Goal: Navigation & Orientation: Go to known website

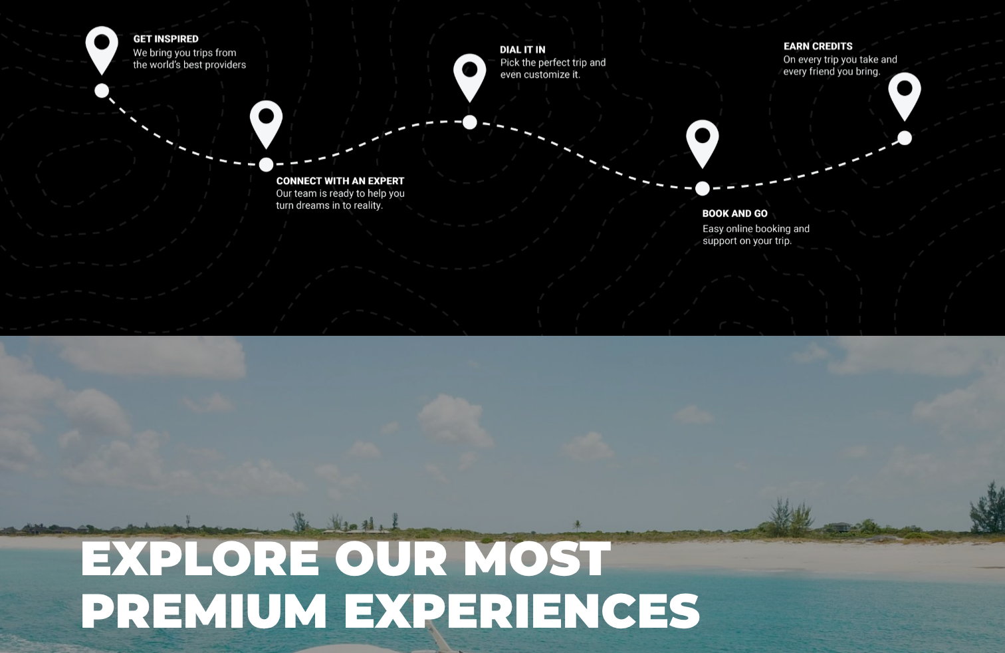
scroll to position [2422, 0]
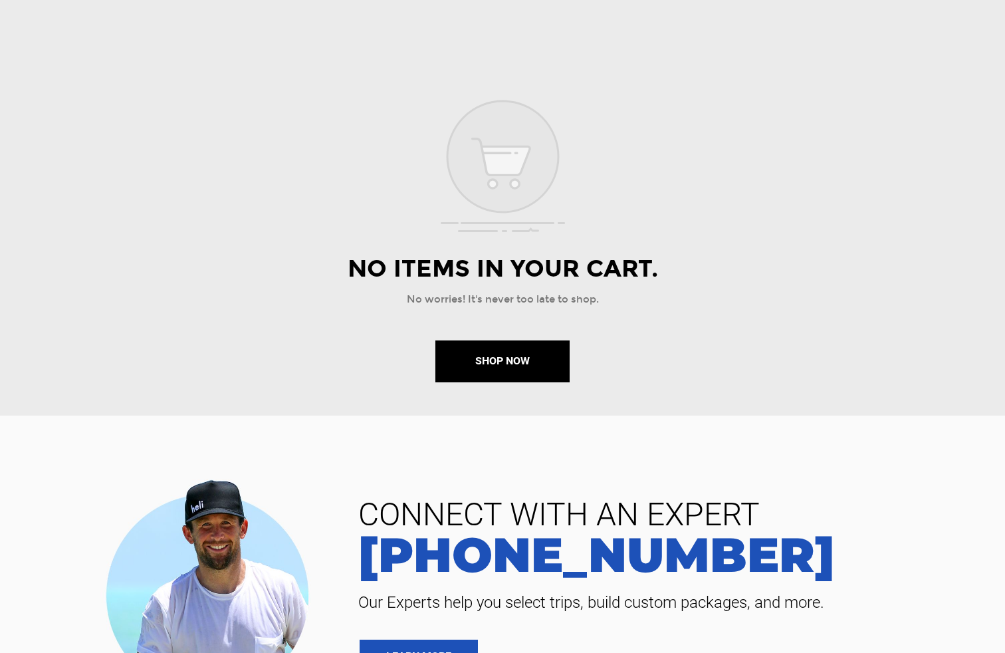
scroll to position [457, 0]
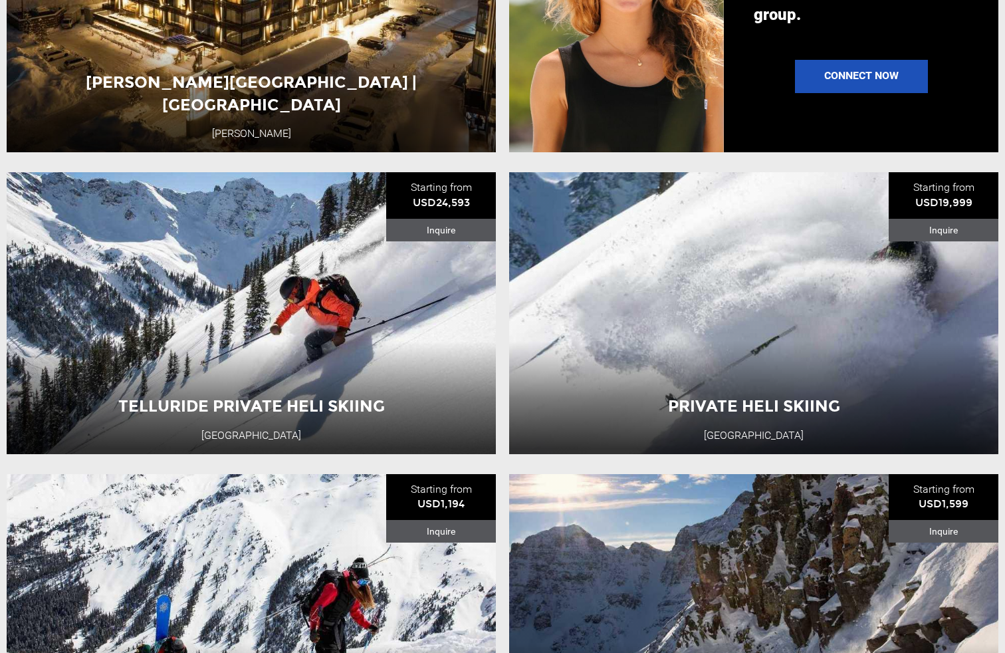
scroll to position [1806, 0]
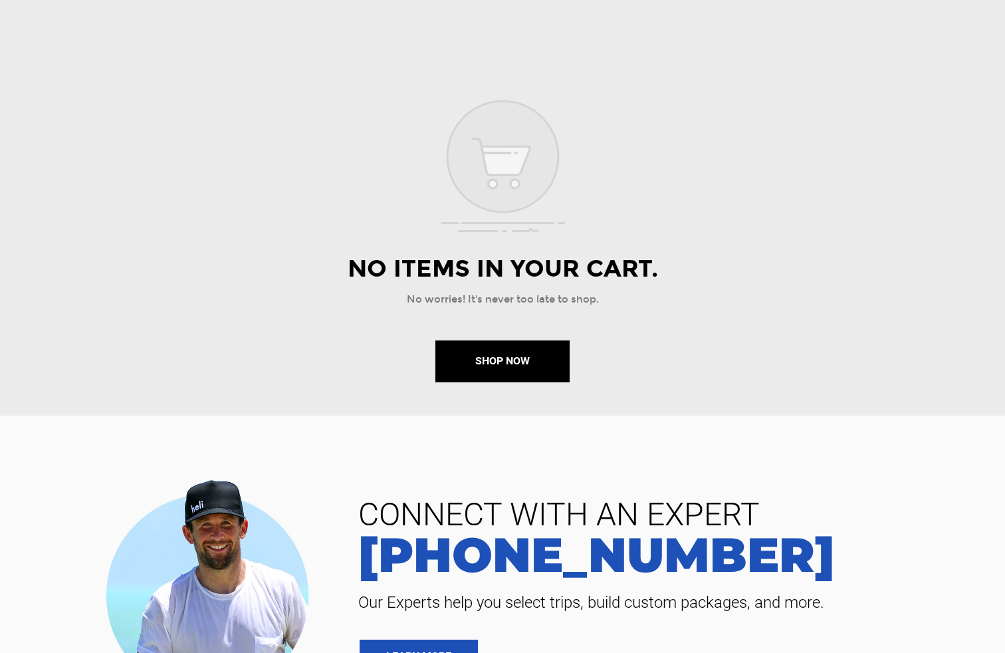
scroll to position [457, 0]
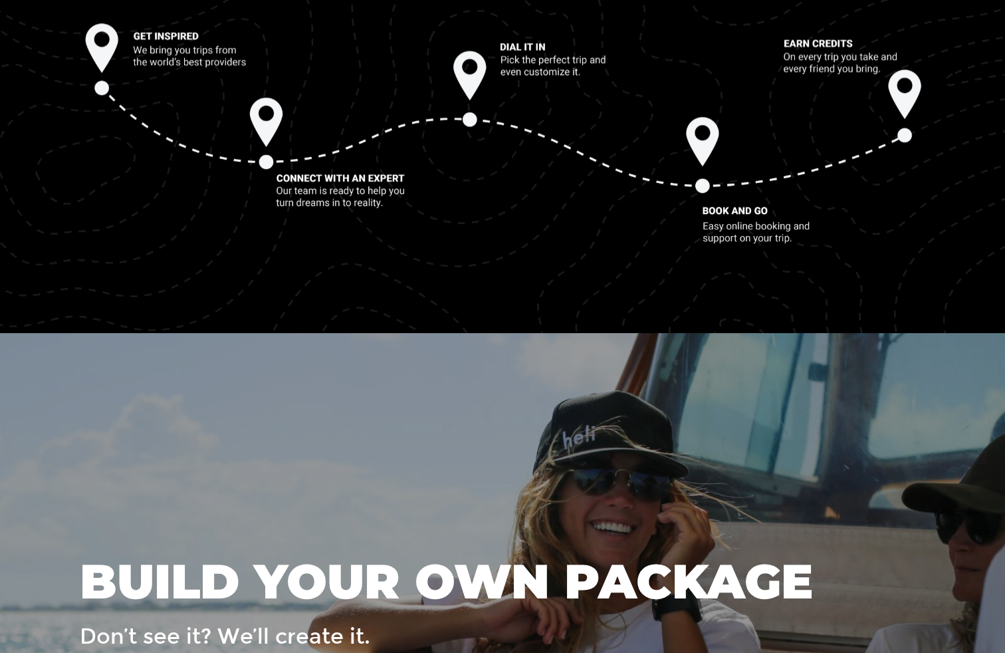
scroll to position [2425, 0]
